Goal: Information Seeking & Learning: Learn about a topic

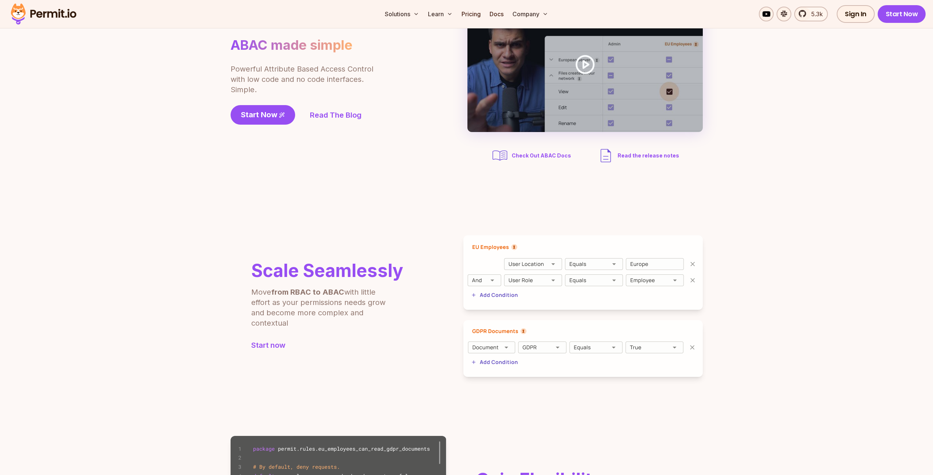
scroll to position [88, 0]
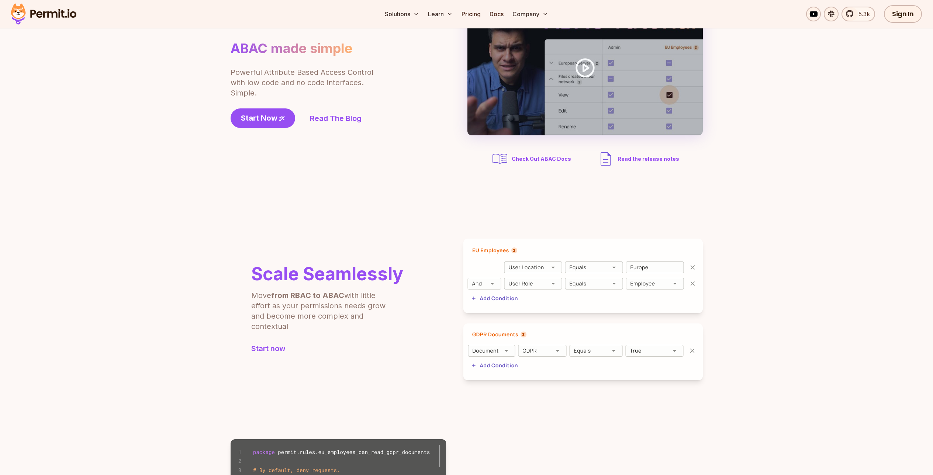
click at [528, 288] on img at bounding box center [582, 276] width 239 height 74
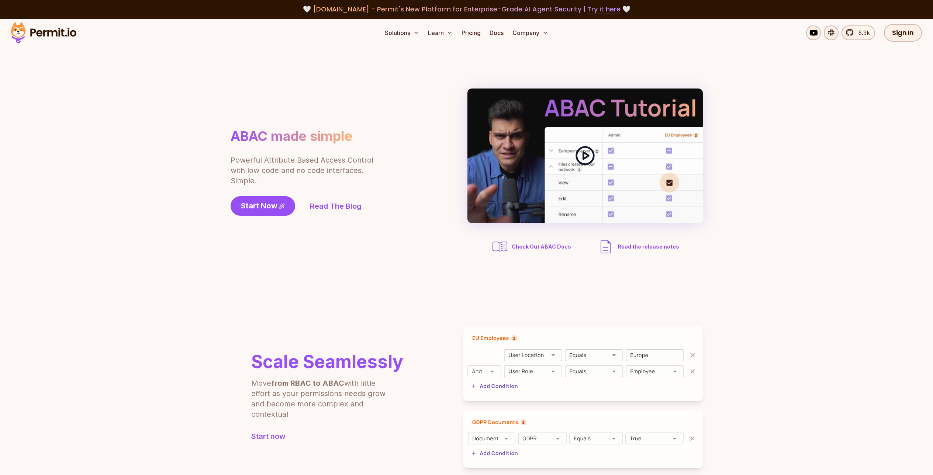
scroll to position [0, 0]
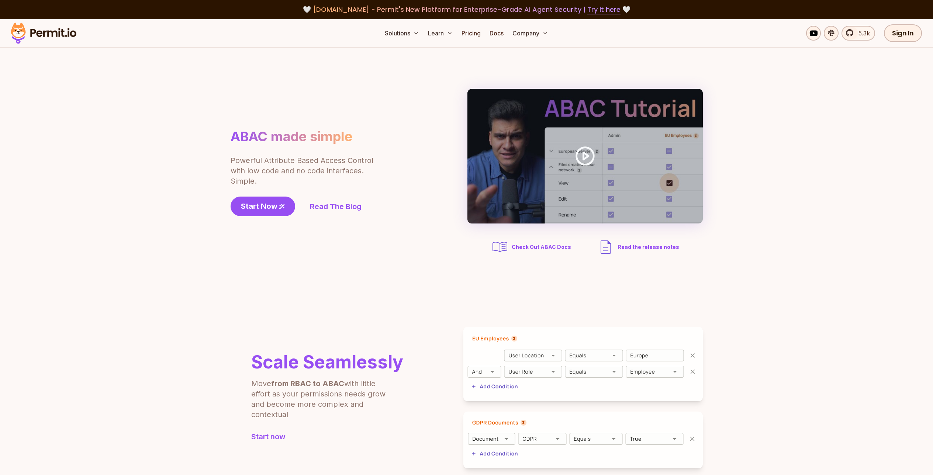
drag, startPoint x: 304, startPoint y: 178, endPoint x: 311, endPoint y: 177, distance: 7.2
click at [311, 177] on p "Powerful Attribute Based Access Control with low code and no code interfaces. S…" at bounding box center [302, 170] width 144 height 31
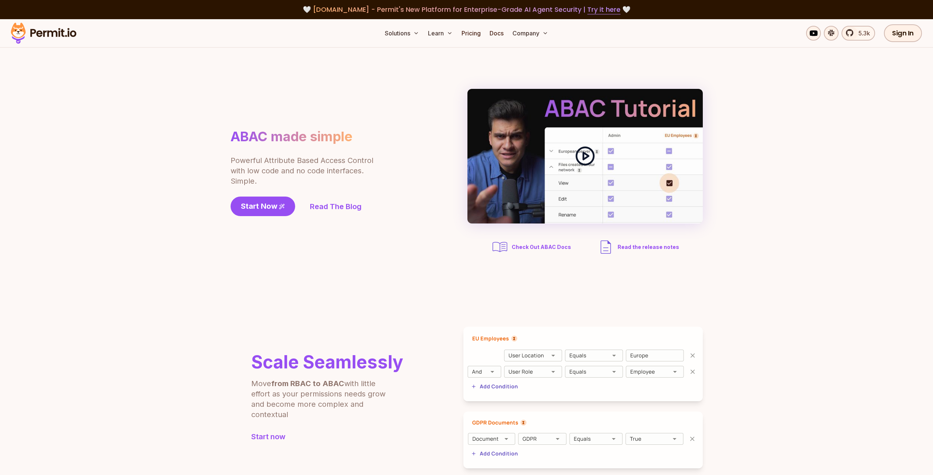
click at [587, 165] on icon at bounding box center [585, 156] width 21 height 21
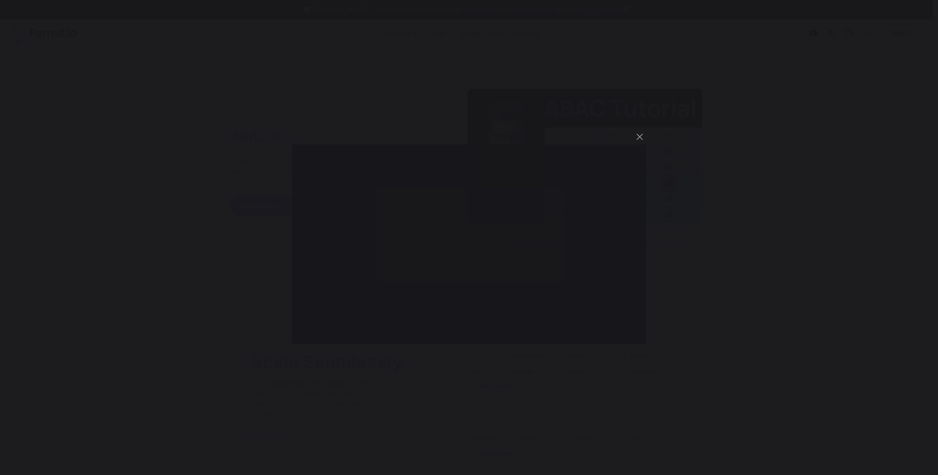
click at [565, 55] on div "You can close this modal content with the ESC key" at bounding box center [469, 237] width 938 height 475
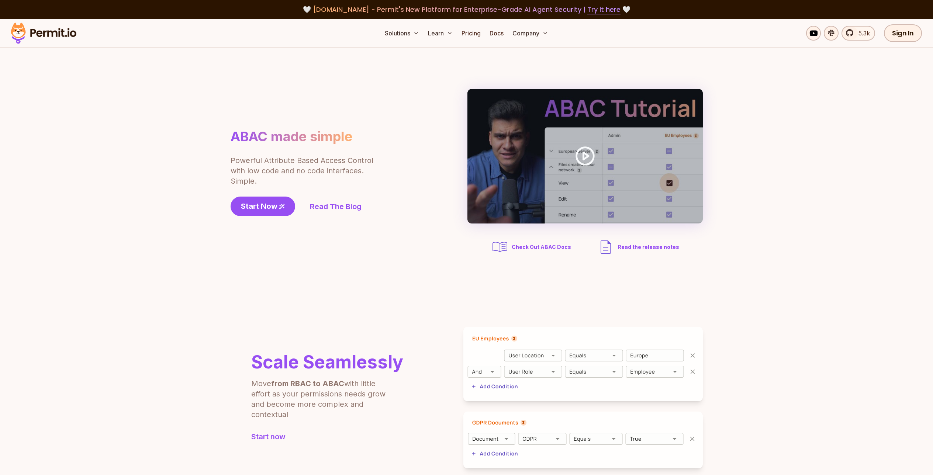
click at [408, 112] on div "ABAC made simple Powerful Attribute Based Access Control with low code and no c…" at bounding box center [466, 172] width 472 height 167
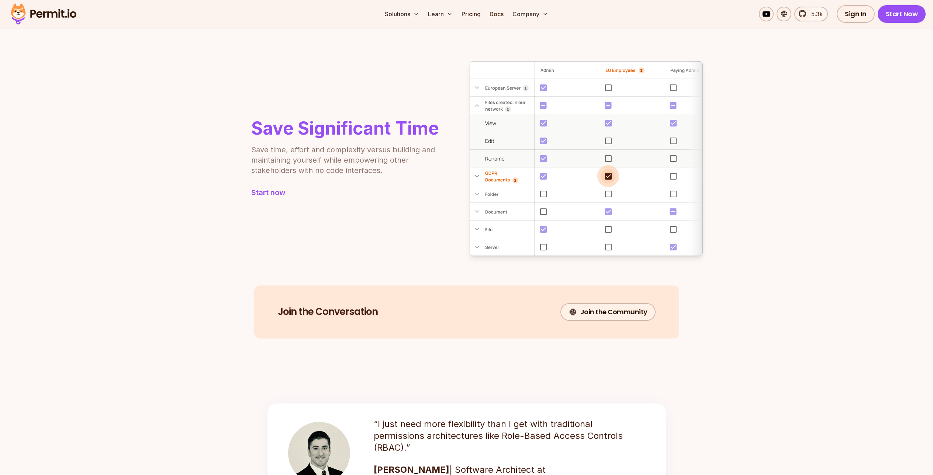
scroll to position [419, 0]
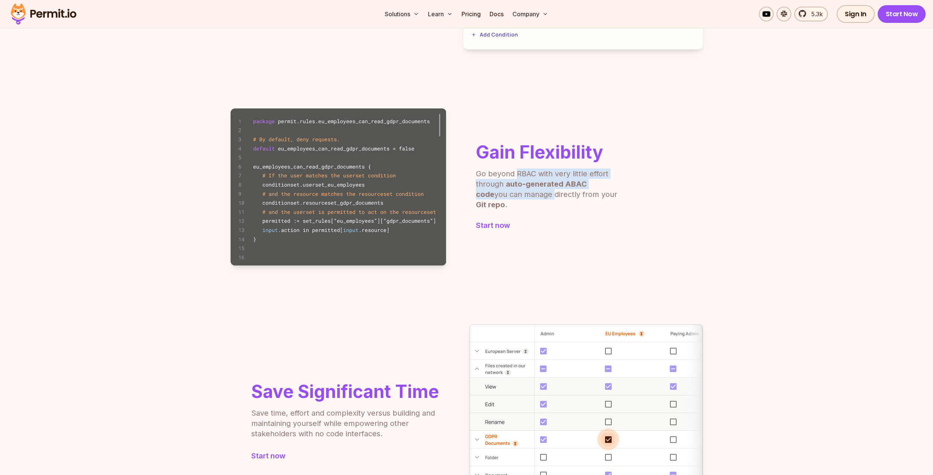
drag, startPoint x: 518, startPoint y: 201, endPoint x: 517, endPoint y: 183, distance: 17.4
click at [517, 183] on p "Go beyond RBAC with very little effort through auto-generated ABAC code you can…" at bounding box center [548, 189] width 144 height 41
drag, startPoint x: 517, startPoint y: 181, endPoint x: 518, endPoint y: 201, distance: 19.9
click at [518, 201] on p "Go beyond RBAC with very little effort through auto-generated ABAC code you can…" at bounding box center [548, 189] width 144 height 41
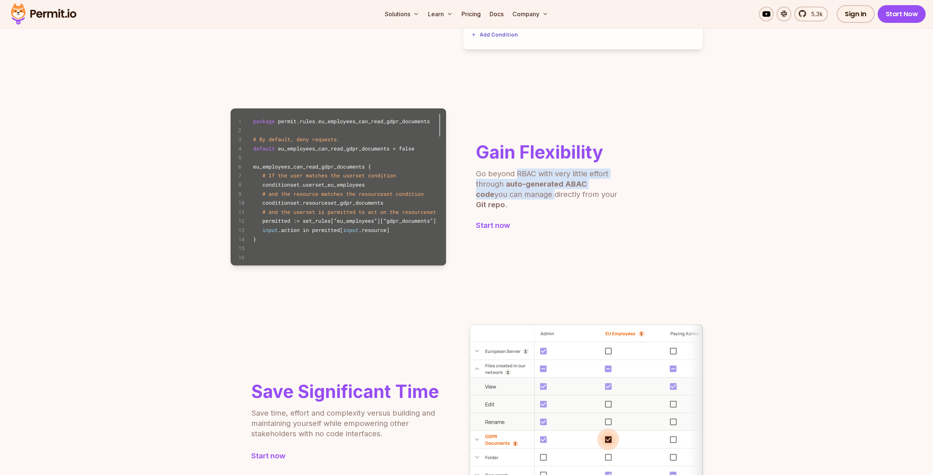
drag, startPoint x: 518, startPoint y: 202, endPoint x: 518, endPoint y: 182, distance: 19.9
click at [518, 182] on p "Go beyond RBAC with very little effort through auto-generated ABAC code you can…" at bounding box center [548, 189] width 144 height 41
drag, startPoint x: 516, startPoint y: 179, endPoint x: 518, endPoint y: 205, distance: 26.2
click at [518, 205] on div "Gain Flexibility Go beyond RBAC with very little effort through auto-generated …" at bounding box center [548, 186] width 144 height 87
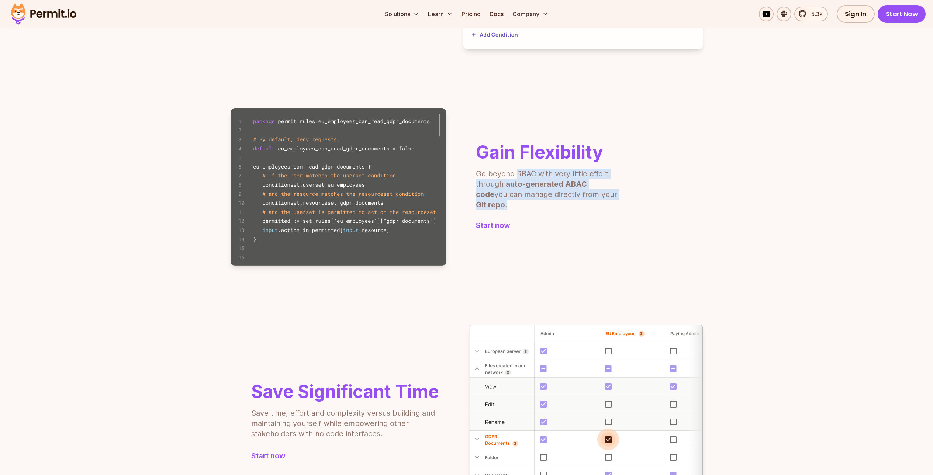
click at [518, 205] on div "Gain Flexibility Go beyond RBAC with very little effort through auto-generated …" at bounding box center [548, 186] width 144 height 87
click at [517, 198] on p "Go beyond RBAC with very little effort through auto-generated ABAC code you can…" at bounding box center [548, 189] width 144 height 41
click at [498, 191] on p "Go beyond RBAC with very little effort through auto-generated ABAC code you can…" at bounding box center [548, 189] width 144 height 41
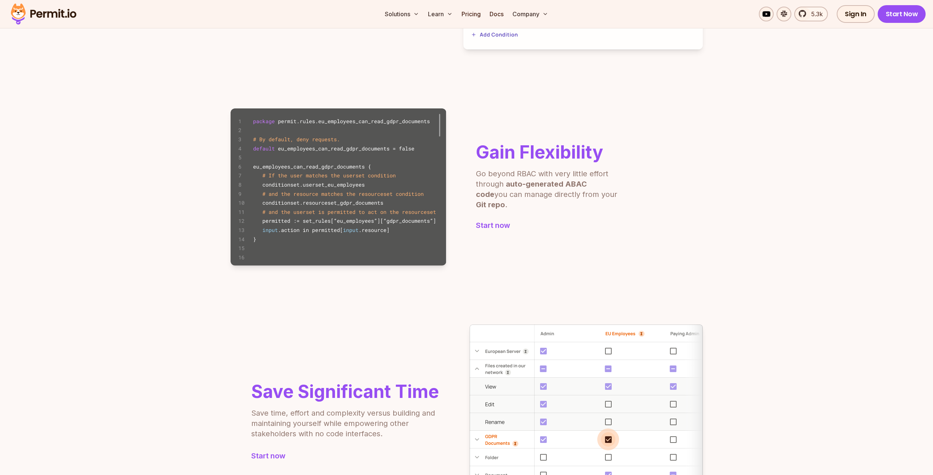
click at [512, 200] on p "Go beyond RBAC with very little effort through auto-generated ABAC code you can…" at bounding box center [548, 189] width 144 height 41
click at [520, 202] on p "Go beyond RBAC with very little effort through auto-generated ABAC code you can…" at bounding box center [548, 189] width 144 height 41
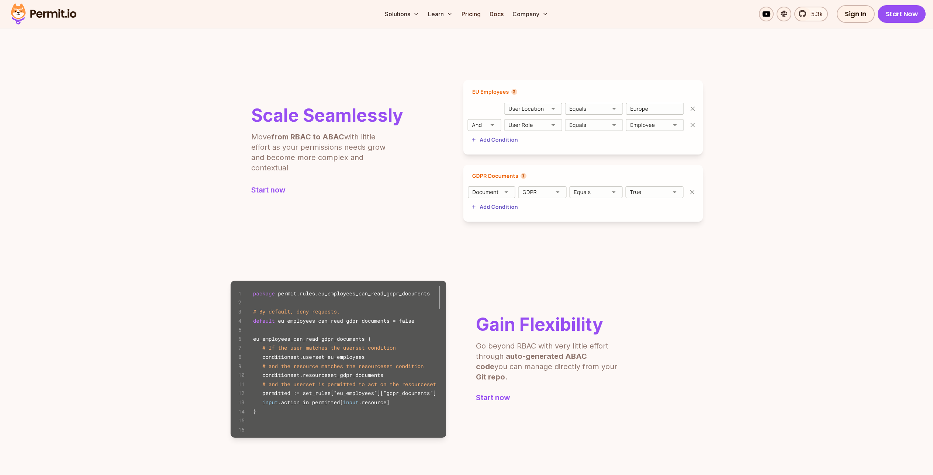
scroll to position [0, 0]
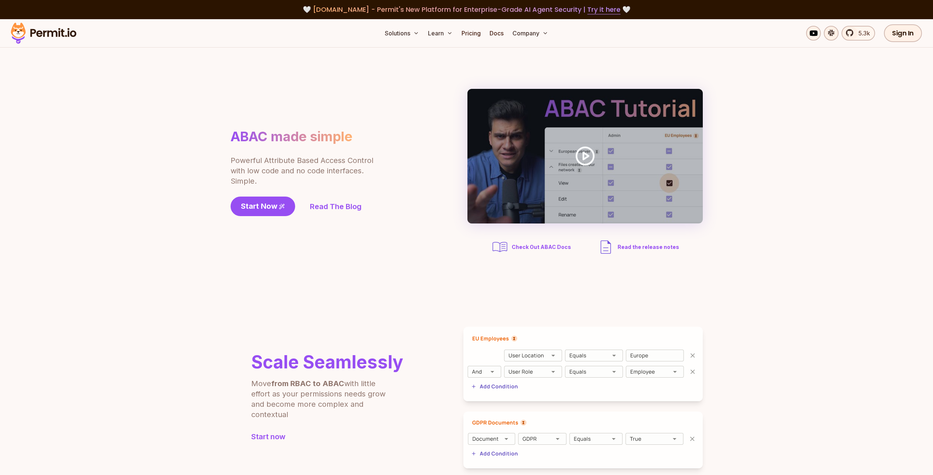
click at [431, 71] on section "ABAC made simple Powerful Attribute Based Access Control with low code and no c…" at bounding box center [466, 173] width 933 height 250
